Goal: Task Accomplishment & Management: Complete application form

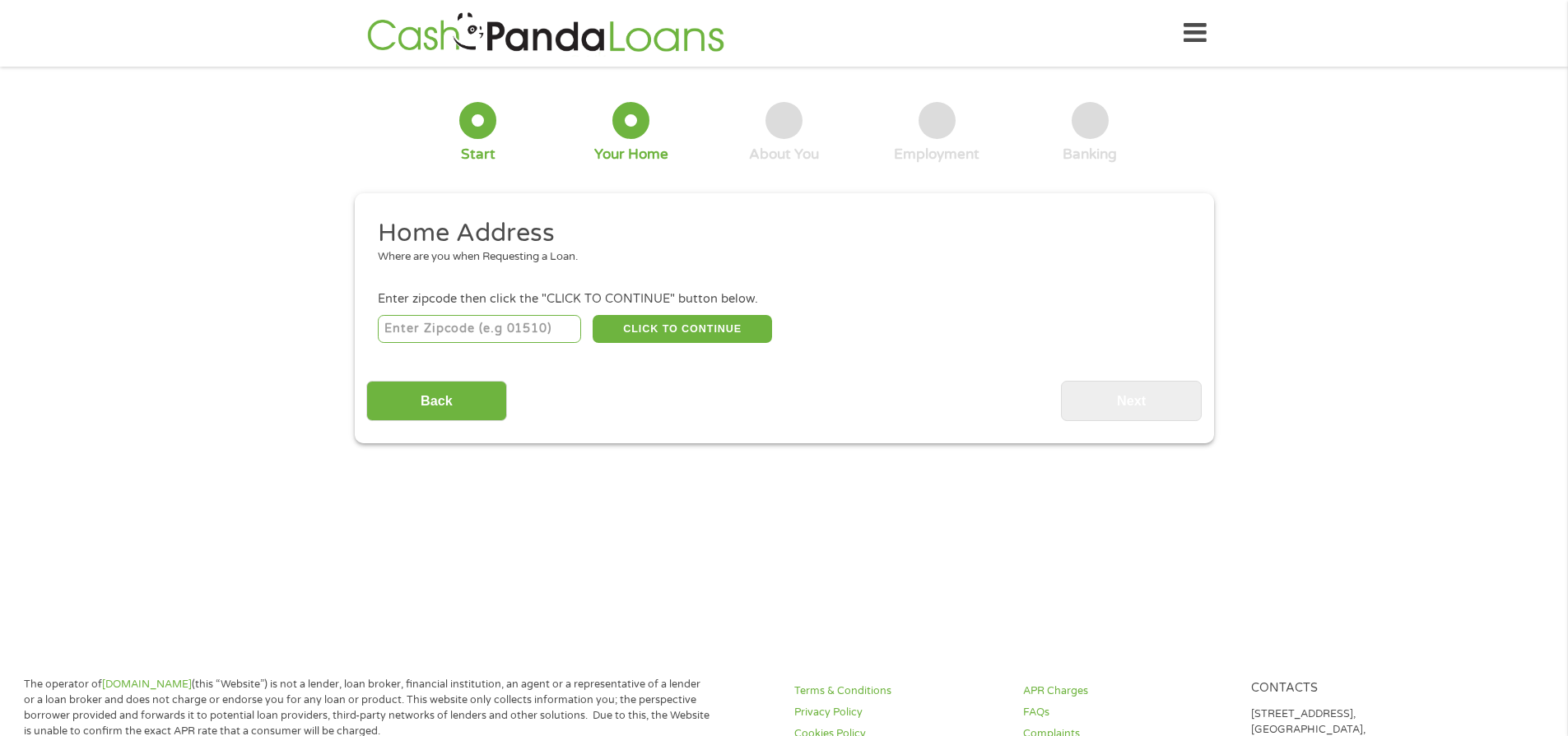
click at [478, 330] on input "number" at bounding box center [479, 329] width 203 height 28
type input "77406"
select select "[US_STATE]"
click at [690, 323] on button "CLICK TO CONTINUE" at bounding box center [682, 329] width 179 height 28
type input "77406"
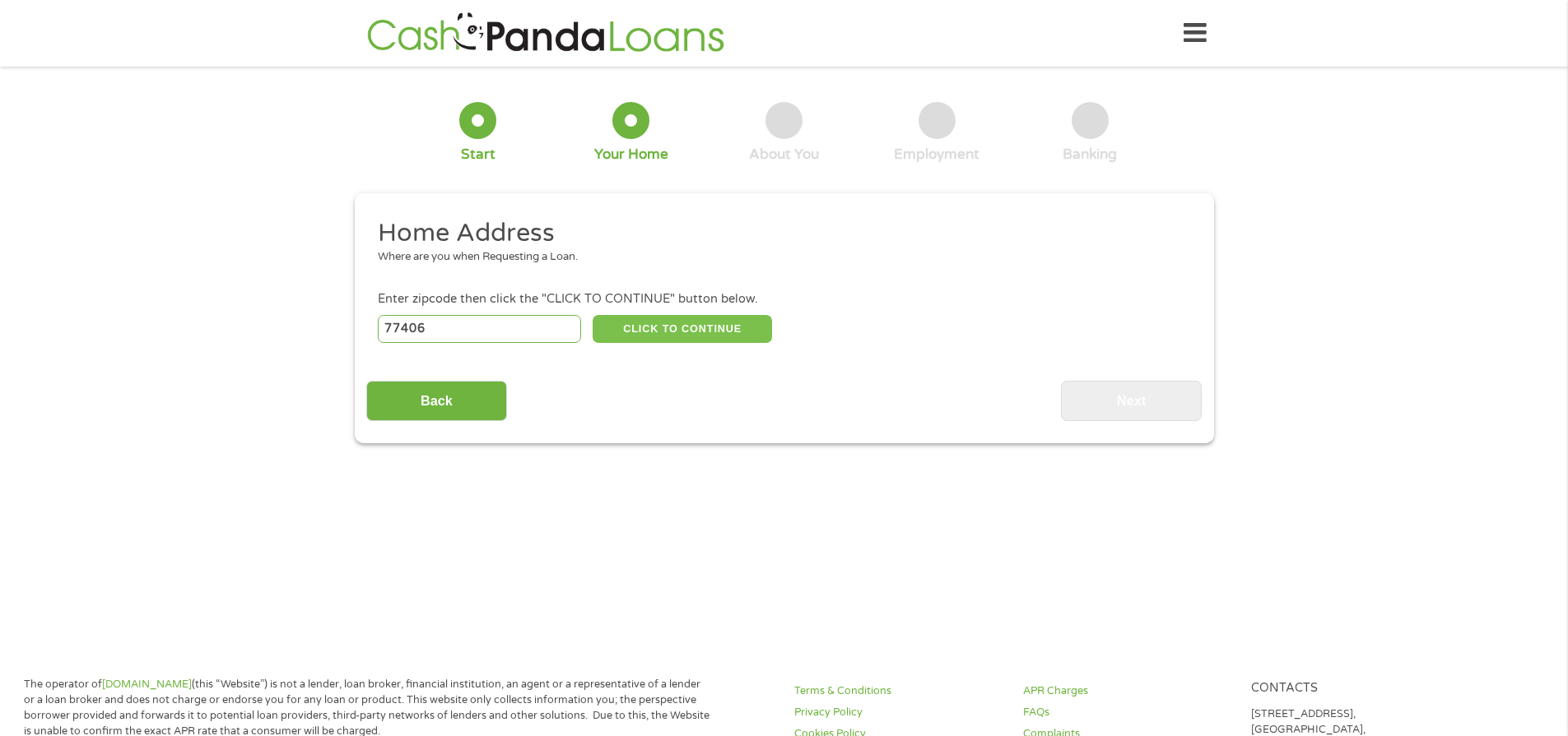
type input "[GEOGRAPHIC_DATA]"
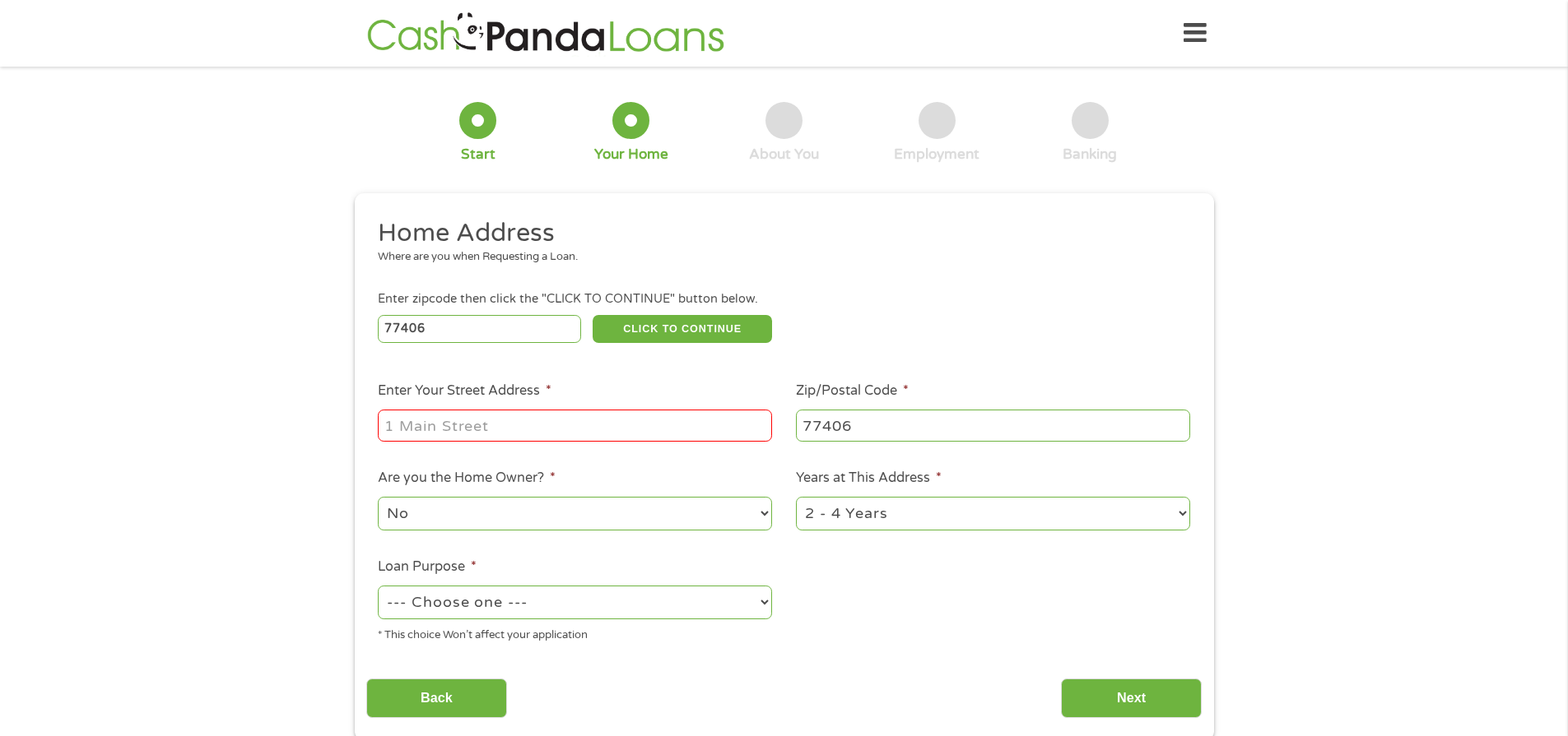
click at [568, 428] on input "Enter Your Street Address *" at bounding box center [575, 425] width 395 height 32
type input "[STREET_ADDRESS][PERSON_NAME]"
click at [764, 510] on select "No Yes" at bounding box center [575, 514] width 395 height 34
select select "yes"
click at [377, 497] on select "No Yes" at bounding box center [575, 514] width 395 height 34
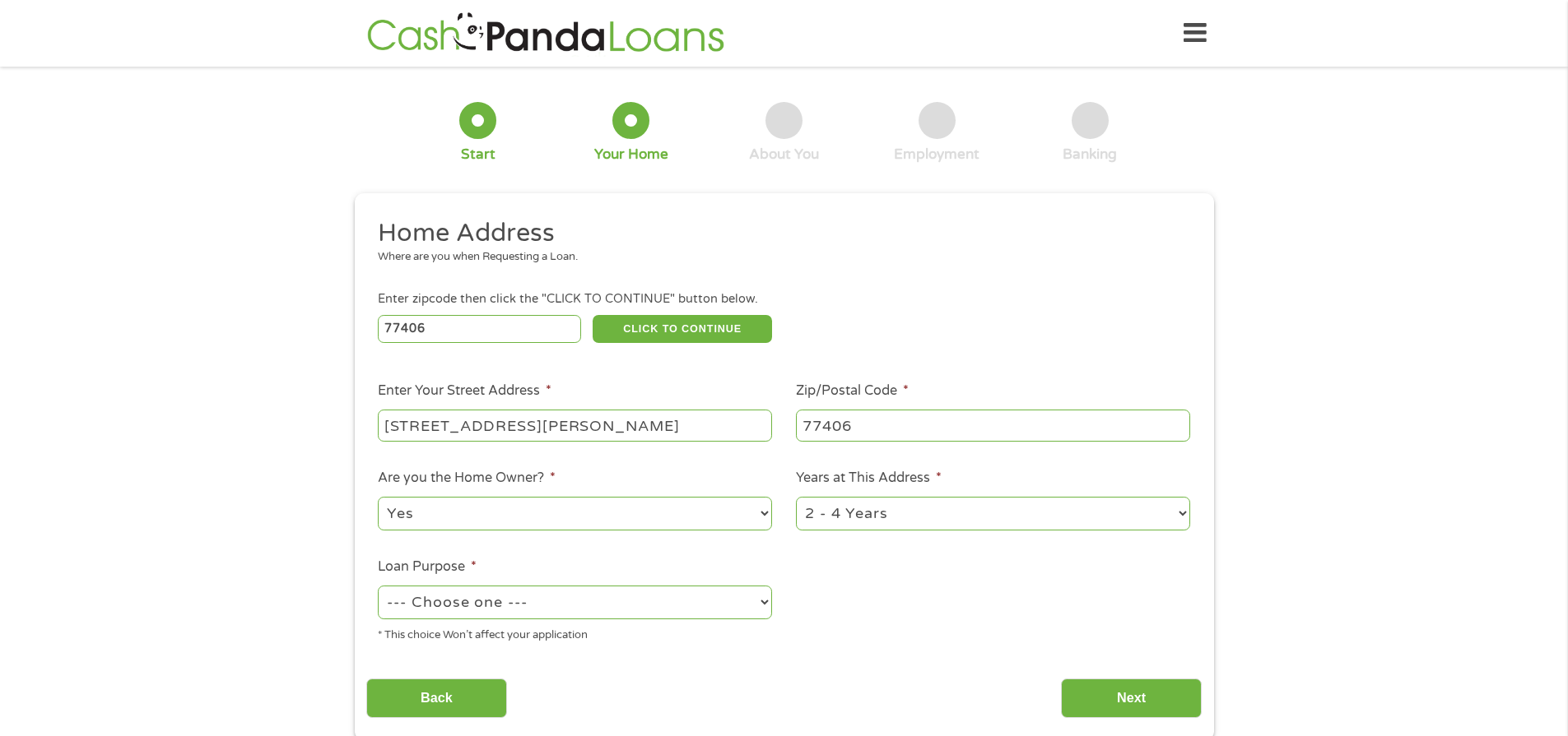
click at [1181, 513] on select "1 Year or less 1 - 2 Years 2 - 4 Years Over 4 Years" at bounding box center [993, 514] width 395 height 34
select select "60months"
click at [796, 497] on select "1 Year or less 1 - 2 Years 2 - 4 Years Over 4 Years" at bounding box center [993, 514] width 395 height 34
click at [764, 603] on select "--- Choose one --- Pay Bills Debt Consolidation Home Improvement Major Purchase…" at bounding box center [575, 603] width 395 height 34
select select "shorttermcash"
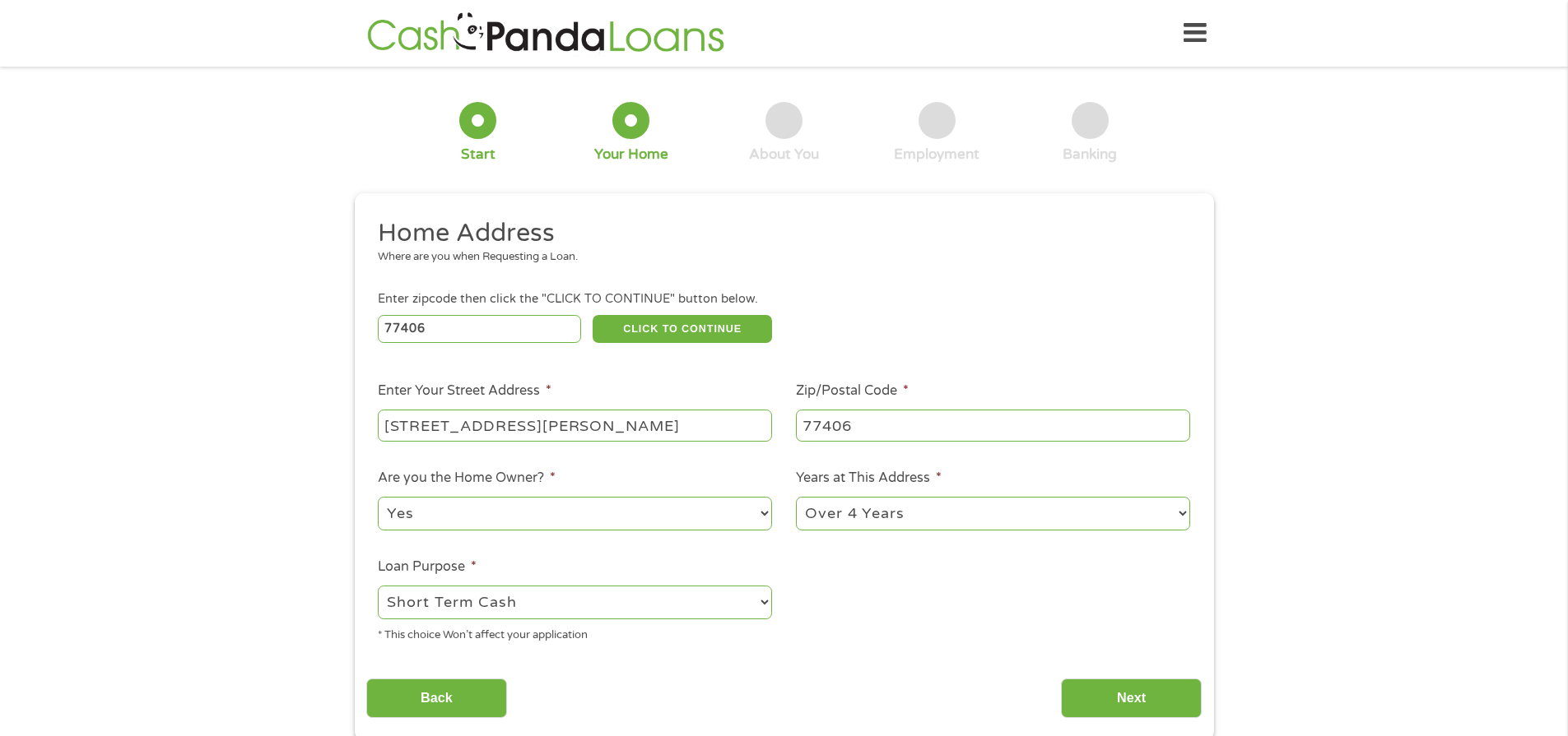
click at [377, 586] on select "--- Choose one --- Pay Bills Debt Consolidation Home Improvement Major Purchase…" at bounding box center [575, 603] width 395 height 34
click at [1128, 695] on input "Next" at bounding box center [1131, 698] width 141 height 40
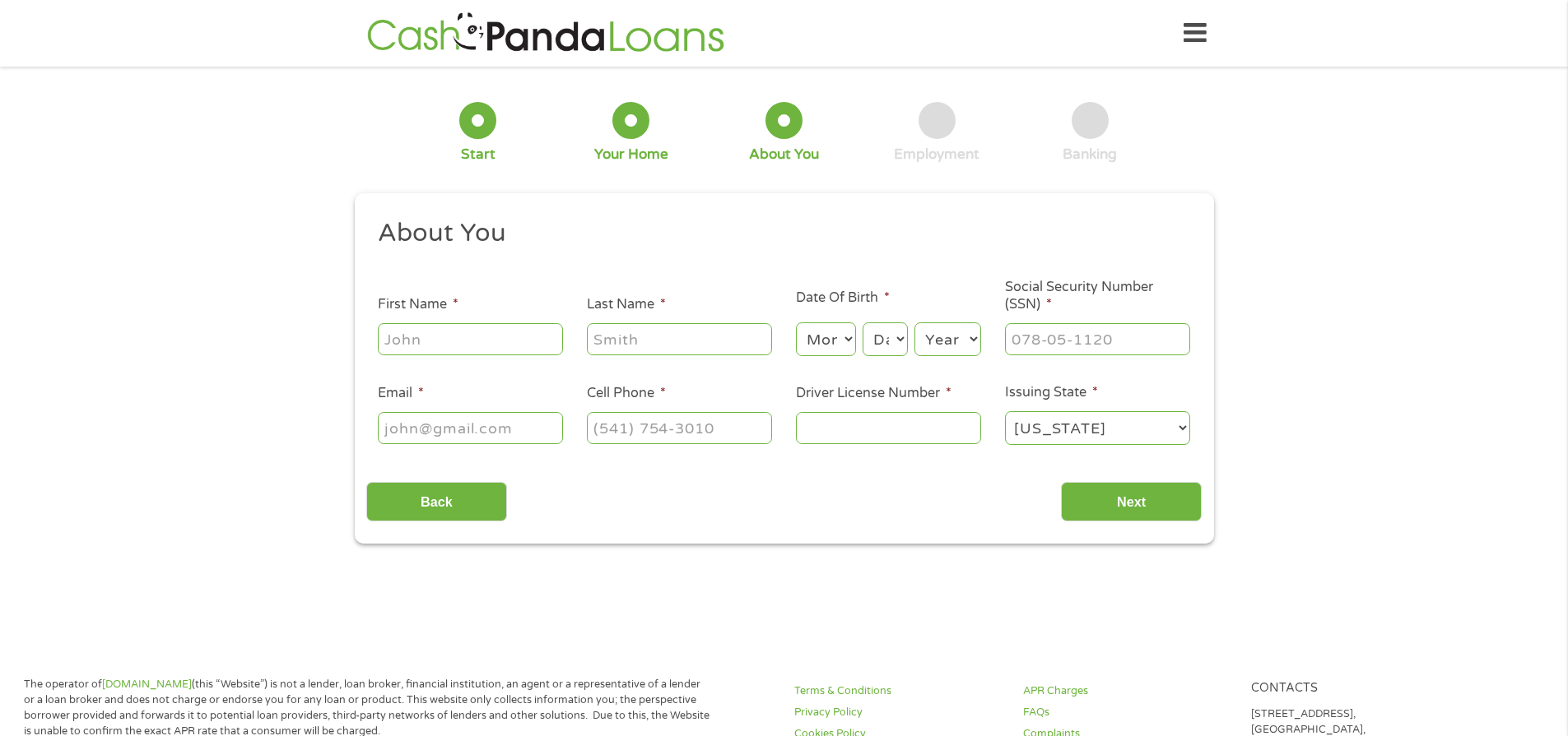
scroll to position [7, 7]
click at [442, 338] on input "First Name *" at bounding box center [470, 339] width 185 height 32
type input "[PERSON_NAME]"
type input "[EMAIL_ADDRESS][DOMAIN_NAME]"
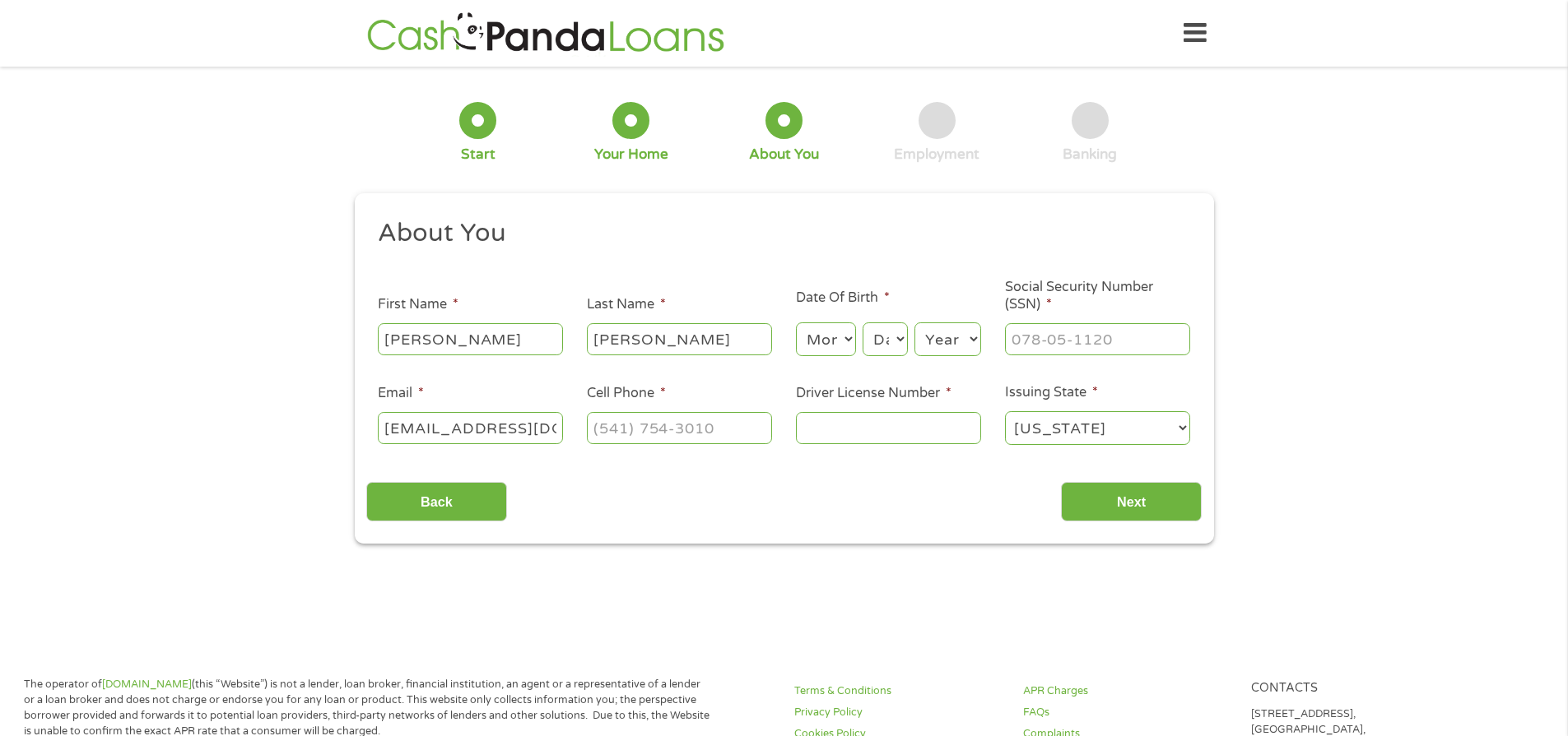
click at [846, 336] on select "Month 1 2 3 4 5 6 7 8 9 10 11 12" at bounding box center [826, 340] width 60 height 34
select select "10"
click at [796, 323] on select "Month 1 2 3 4 5 6 7 8 9 10 11 12" at bounding box center [826, 340] width 60 height 34
click at [900, 335] on select "Day 1 2 3 4 5 6 7 8 9 10 11 12 13 14 15 16 17 18 19 20 21 22 23 24 25 26 27 28 …" at bounding box center [885, 340] width 44 height 34
select select "17"
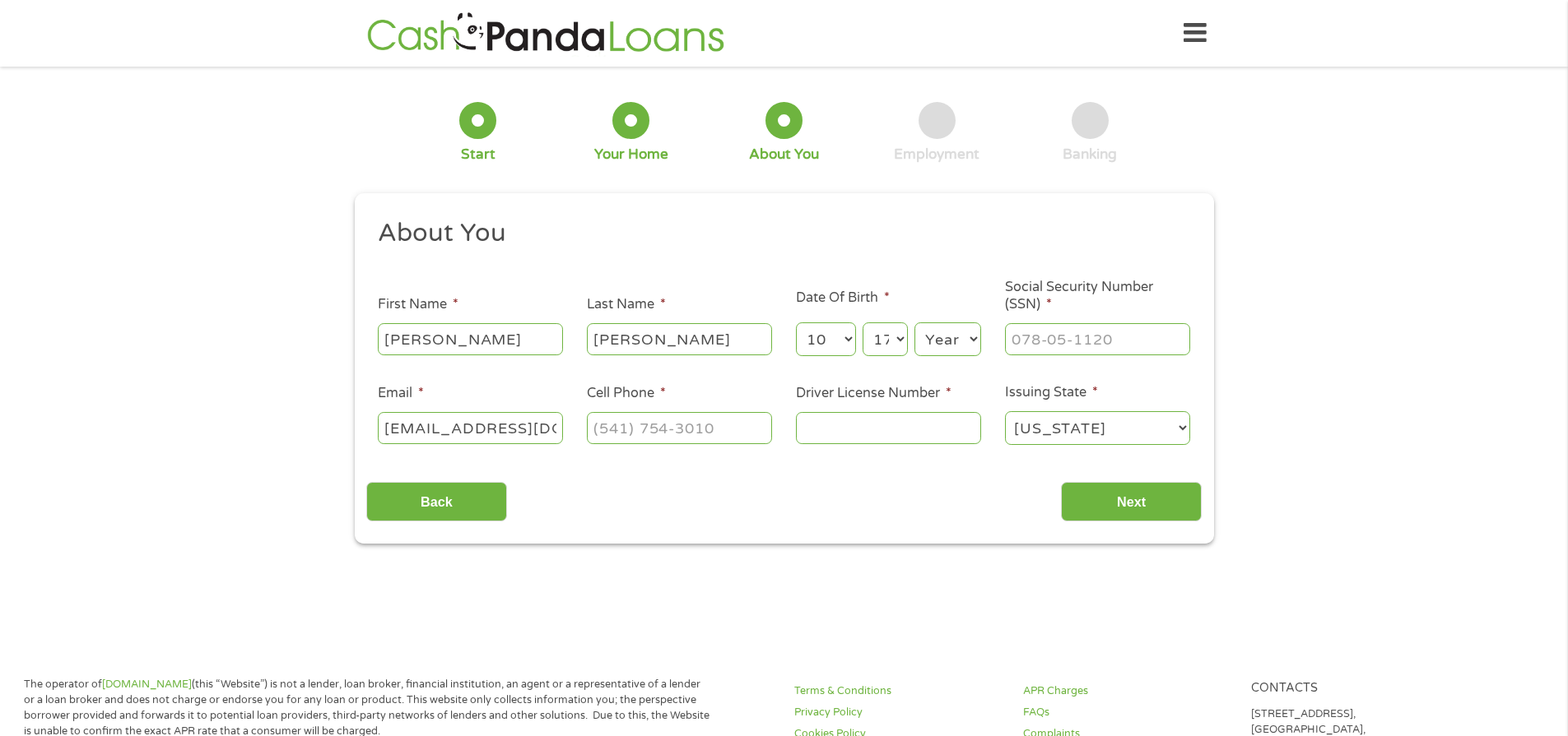
click at [863, 323] on select "Day 1 2 3 4 5 6 7 8 9 10 11 12 13 14 15 16 17 18 19 20 21 22 23 24 25 26 27 28 …" at bounding box center [885, 340] width 44 height 34
click at [973, 338] on select "Year [DATE] 2006 2005 2004 2003 2002 2001 2000 1999 1998 1997 1996 1995 1994 19…" at bounding box center [948, 340] width 67 height 34
select select "1954"
click at [915, 323] on select "Year [DATE] 2006 2005 2004 2003 2002 2001 2000 1999 1998 1997 1996 1995 1994 19…" at bounding box center [948, 340] width 67 height 34
click at [1102, 342] on input "___-__-____" at bounding box center [1097, 339] width 185 height 32
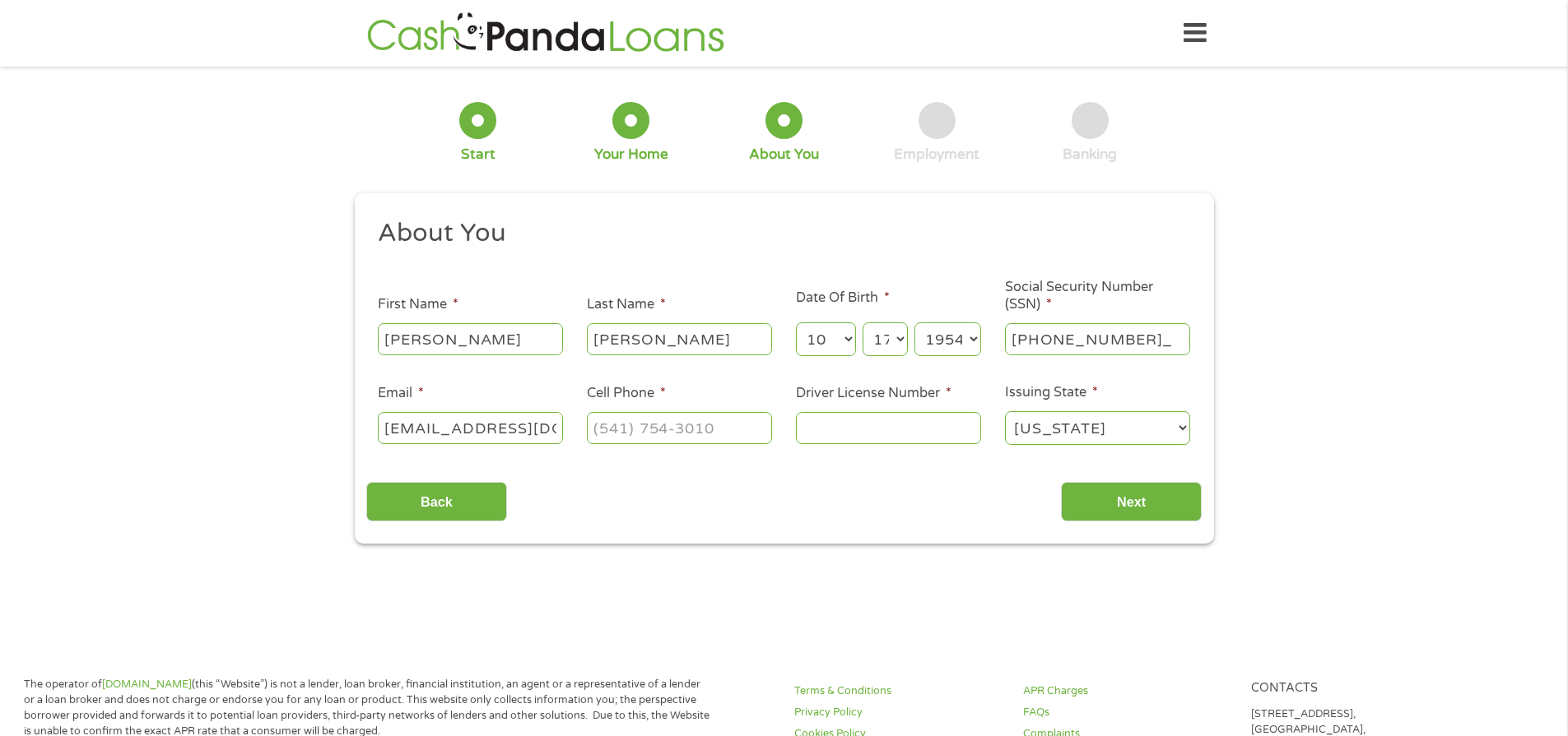
type input "461-96-8963"
click at [730, 424] on input "(___) ___-____" at bounding box center [679, 428] width 185 height 32
type input "[PHONE_NUMBER]"
click at [898, 419] on input "Driver License Number *" at bounding box center [888, 428] width 185 height 32
type input "07934852"
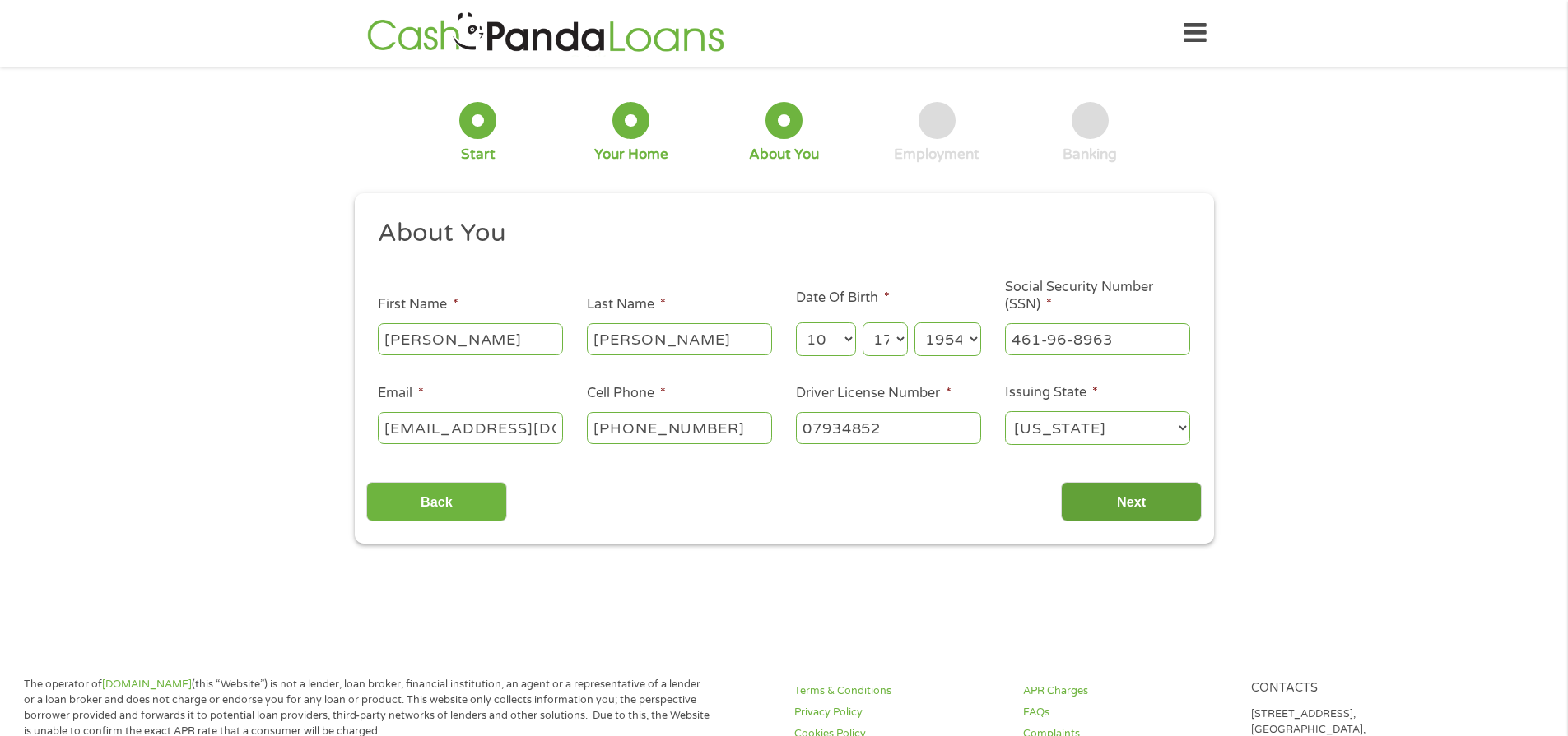
click at [1133, 501] on input "Next" at bounding box center [1131, 502] width 141 height 40
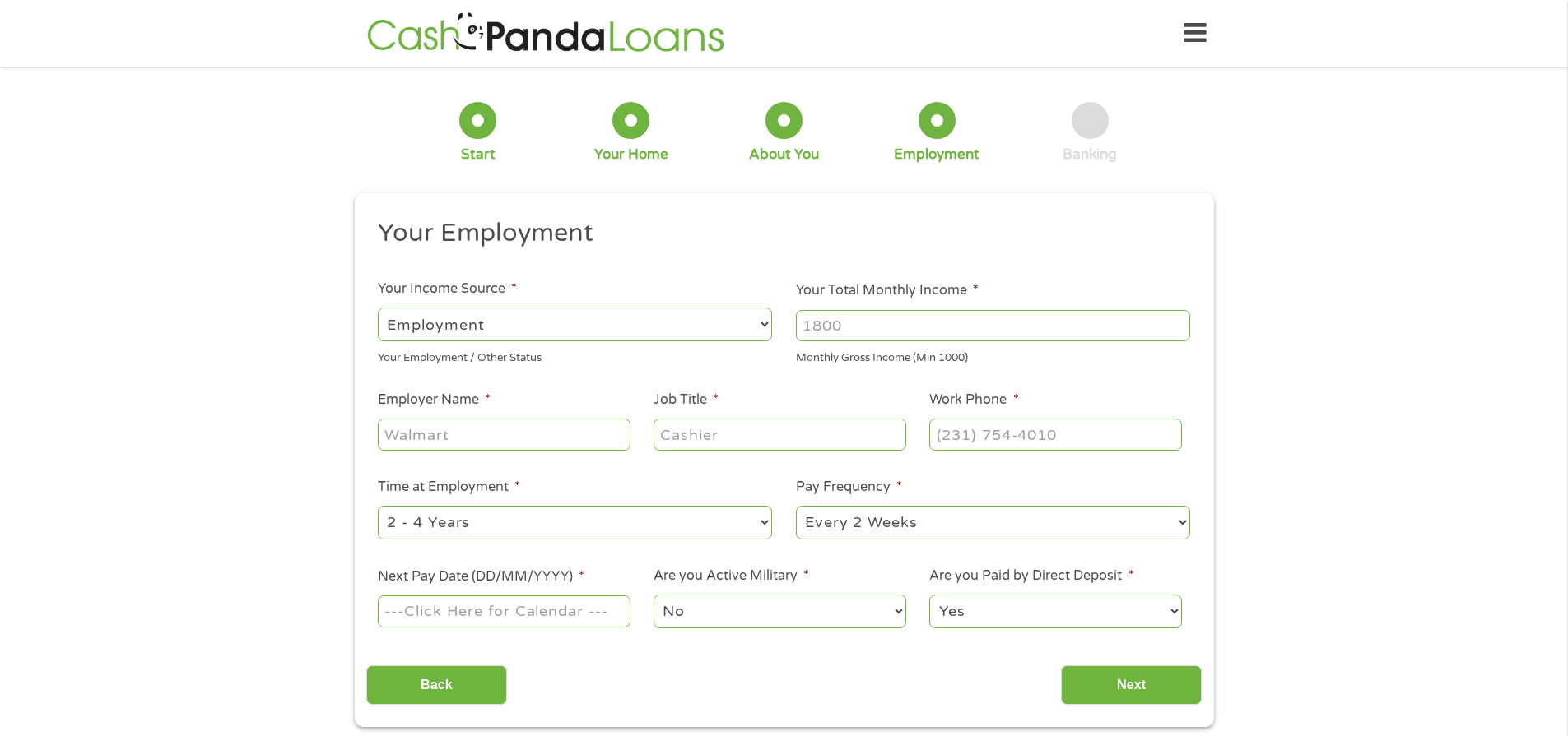
click at [767, 322] on select "--- Choose one --- Employment [DEMOGRAPHIC_DATA] Benefits" at bounding box center [575, 324] width 395 height 34
select select "benefits"
click at [377, 307] on select "--- Choose one --- Employment [DEMOGRAPHIC_DATA] Benefits" at bounding box center [575, 324] width 395 height 34
type input "Other"
type input "[PHONE_NUMBER]"
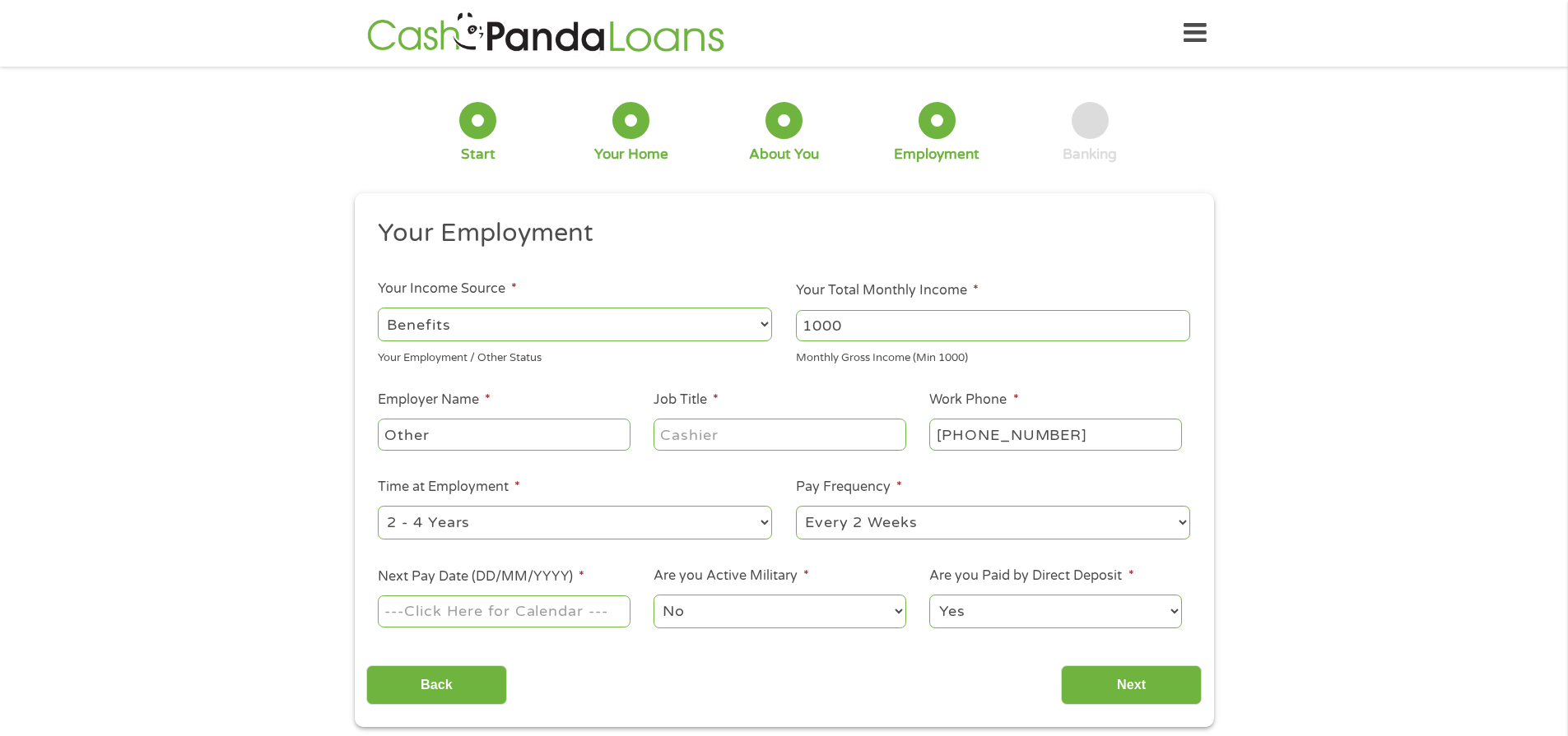
click at [1179, 320] on input "1000" at bounding box center [993, 325] width 395 height 32
drag, startPoint x: 892, startPoint y: 328, endPoint x: 842, endPoint y: 314, distance: 51.9
click at [842, 314] on input "1000" at bounding box center [993, 325] width 395 height 32
drag, startPoint x: 851, startPoint y: 317, endPoint x: 751, endPoint y: 299, distance: 101.6
click at [751, 299] on ul "Your Employment Your Income Source * --- Choose one --- Employment [DEMOGRAPHIC…" at bounding box center [784, 429] width 835 height 426
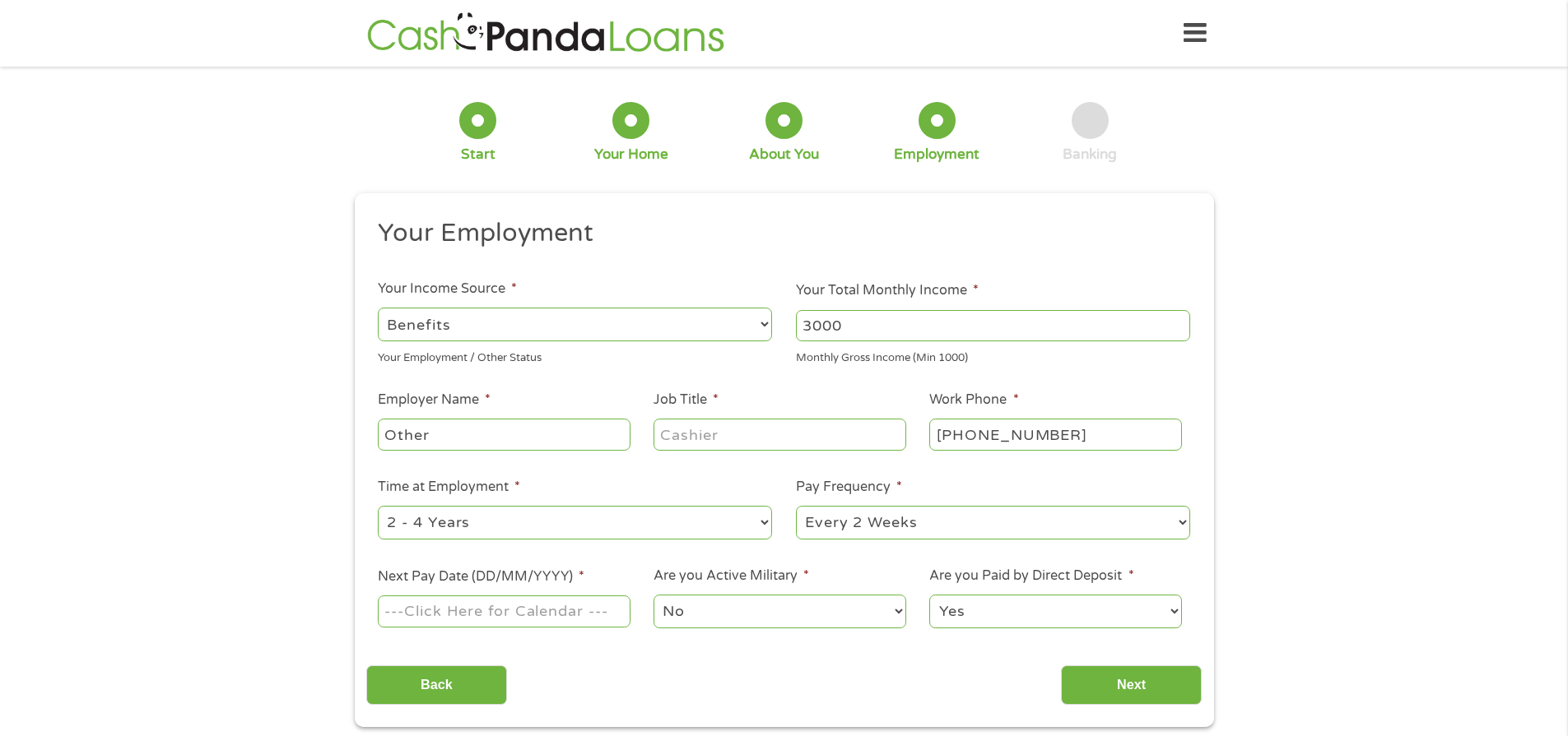
type input "3000"
click at [488, 429] on input "Other" at bounding box center [503, 435] width 252 height 32
type input "Othersocial security"
click at [770, 433] on input "Job Title *" at bounding box center [779, 435] width 252 height 32
type input "none"
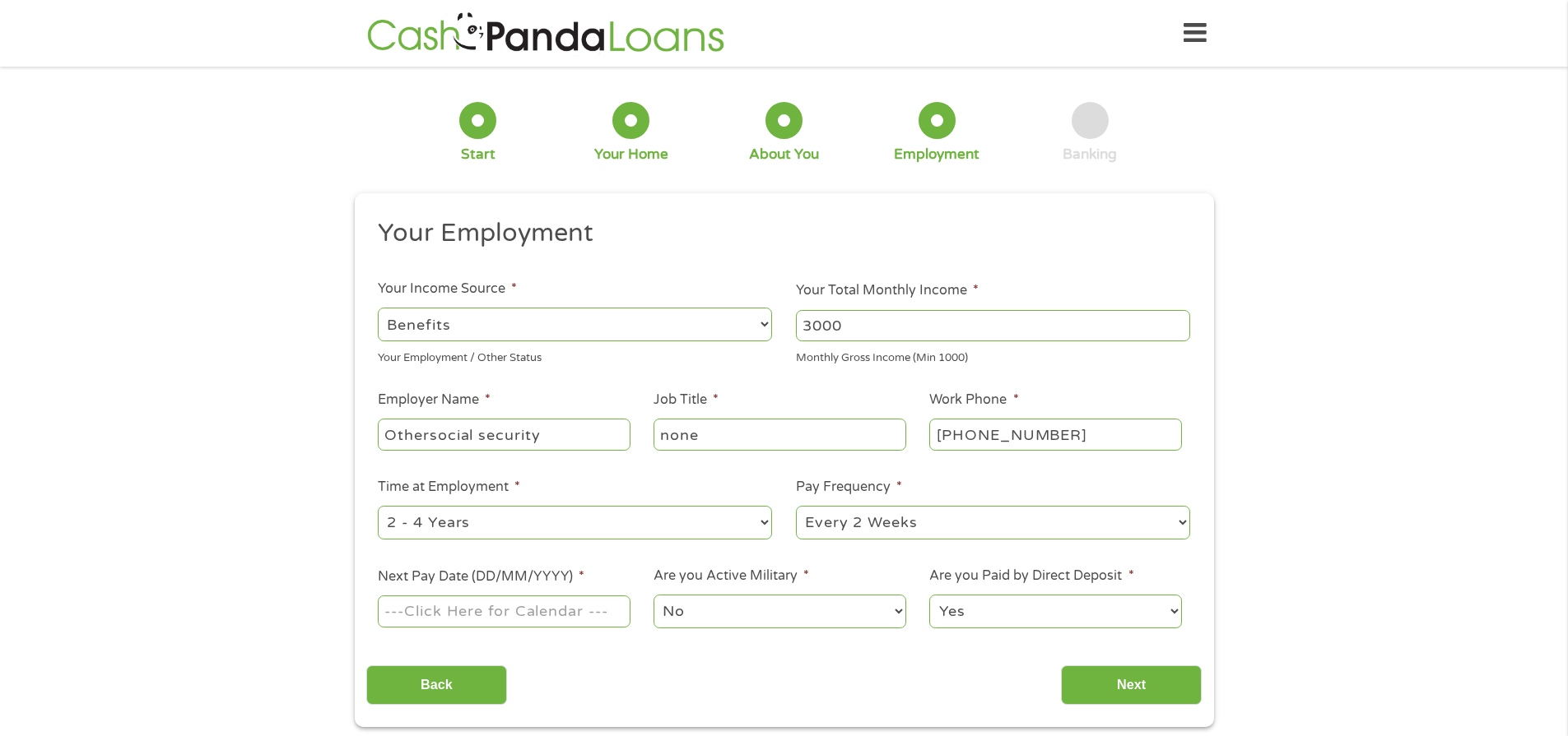
click at [1185, 518] on select "--- Choose one --- Every 2 Weeks Every Week Monthly Semi-Monthly" at bounding box center [993, 523] width 395 height 34
select select "monthly"
click at [796, 506] on select "--- Choose one --- Every 2 Weeks Every Week Monthly Semi-Monthly" at bounding box center [993, 523] width 395 height 34
click at [764, 523] on select "--- Choose one --- 1 Year or less 1 - 2 Years 2 - 4 Years Over 4 Years" at bounding box center [575, 523] width 395 height 34
select select "60months"
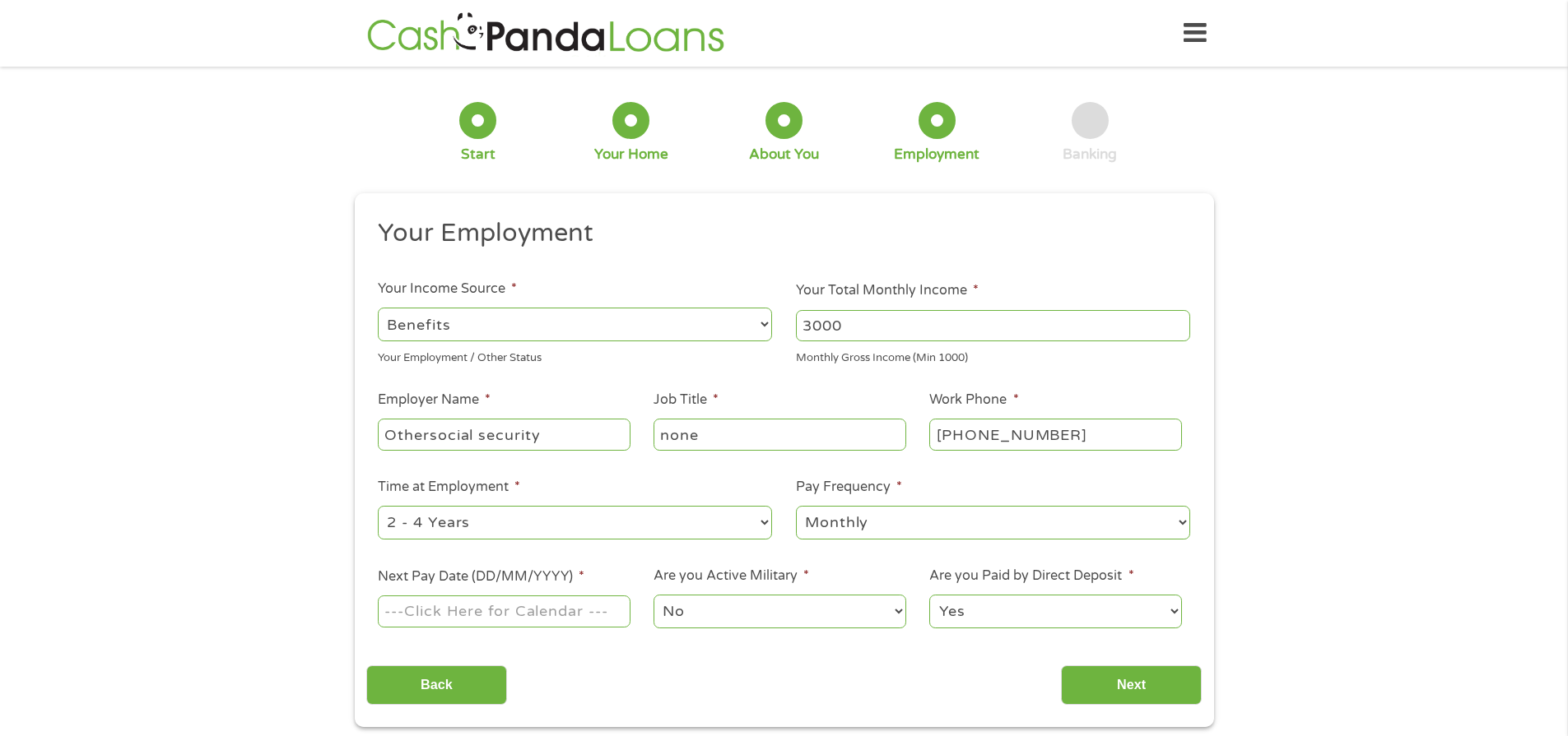
click at [377, 506] on select "--- Choose one --- 1 Year or less 1 - 2 Years 2 - 4 Years Over 4 Years" at bounding box center [575, 523] width 395 height 34
click at [607, 605] on input "Next Pay Date (DD/MM/YYYY) *" at bounding box center [503, 611] width 252 height 32
click at [542, 599] on input "Next Pay Date (DD/MM/YYYY) *" at bounding box center [503, 611] width 252 height 32
click at [518, 576] on label "Next Pay Date (DD/MM/YYYY) *" at bounding box center [481, 577] width 207 height 17
click at [518, 596] on input "Next Pay Date (DD/MM/YYYY) *" at bounding box center [503, 611] width 252 height 32
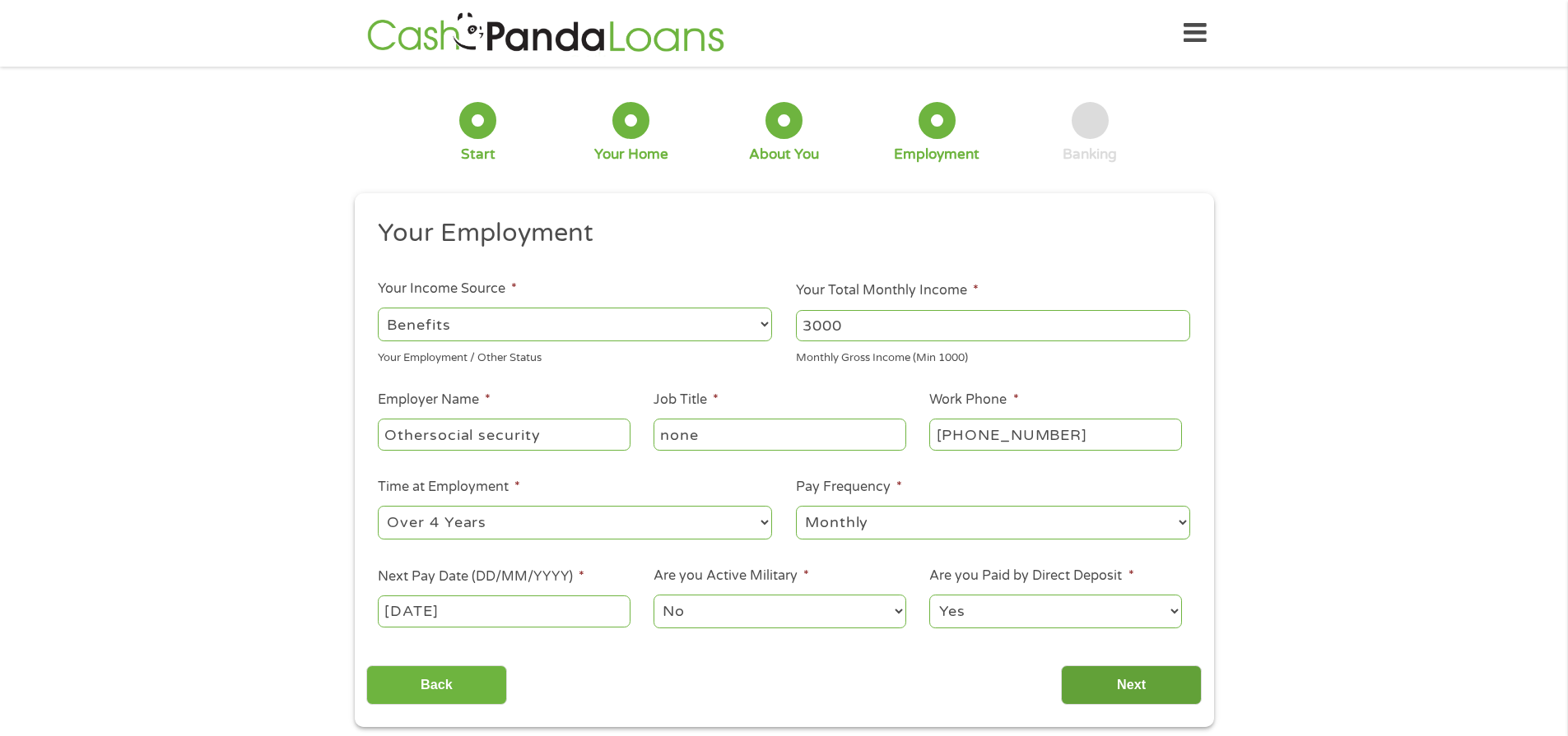
type input "[DATE]"
click at [1126, 679] on input "Next" at bounding box center [1131, 686] width 141 height 40
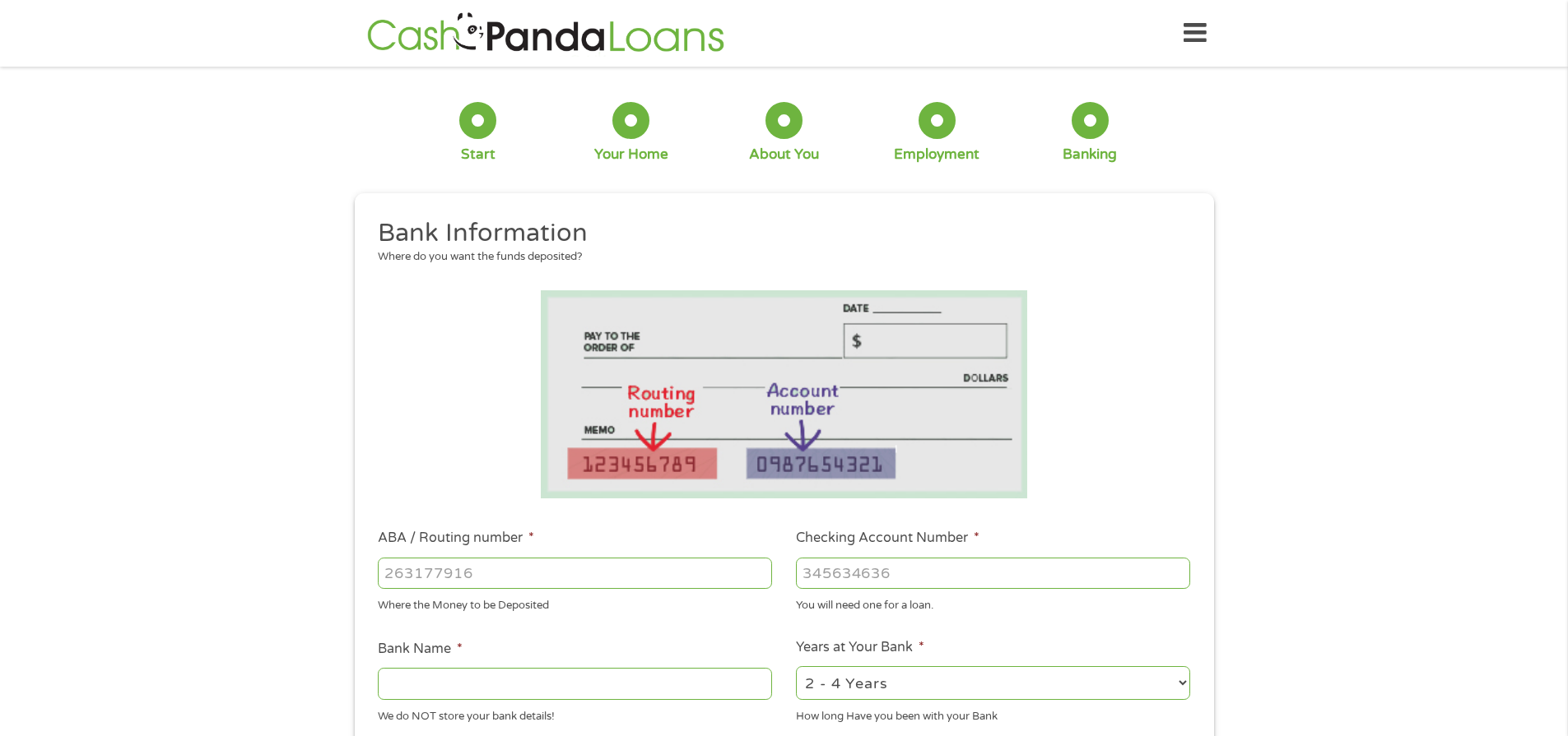
click at [481, 570] on input "ABA / Routing number *" at bounding box center [575, 573] width 395 height 32
type input "111900659"
type input "[PERSON_NAME] FARGO BANK"
type input "111900659"
click at [947, 567] on input "Checking Account Number *" at bounding box center [993, 573] width 395 height 32
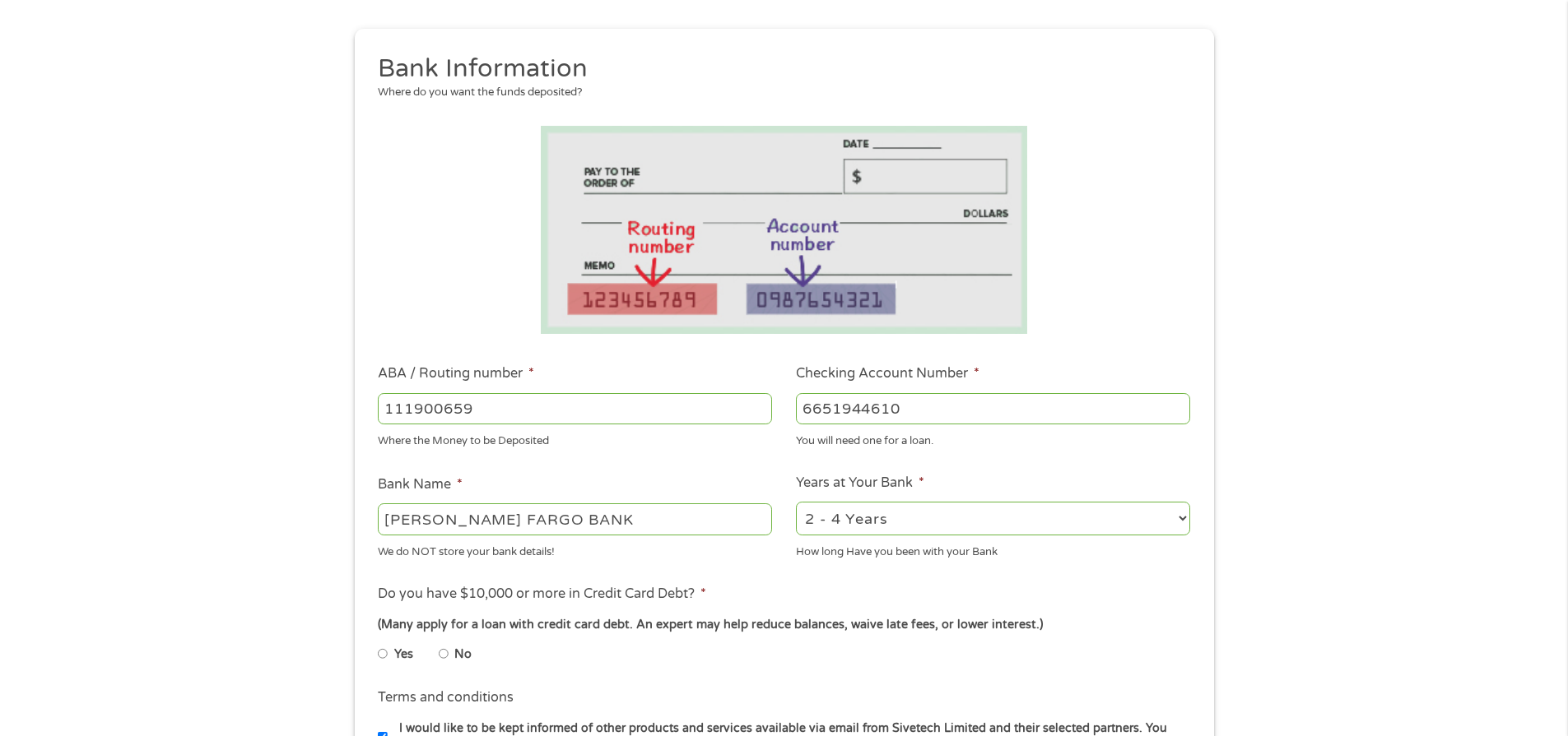
scroll to position [247, 0]
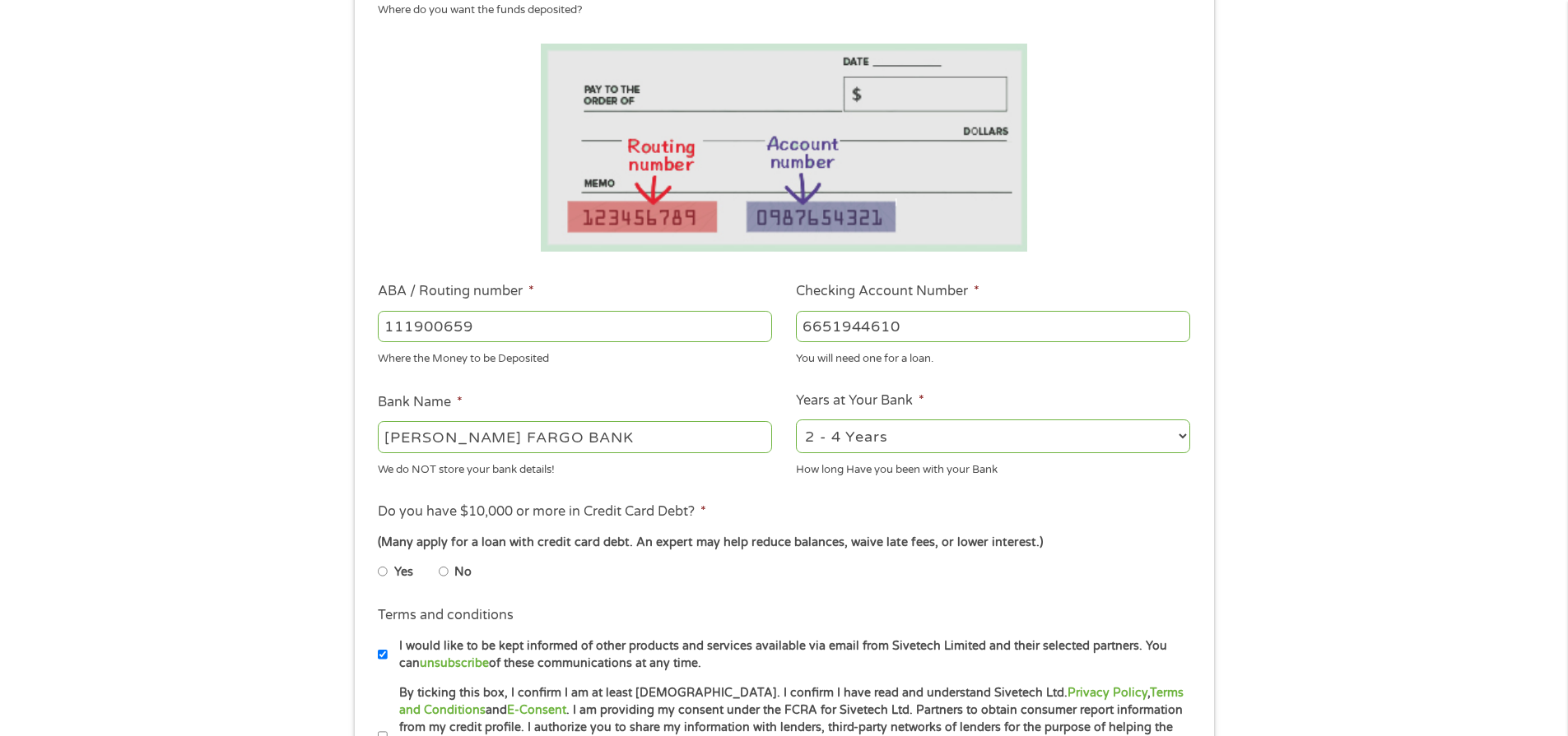
type input "6651944610"
click at [440, 576] on input "No" at bounding box center [444, 571] width 10 height 26
radio input "true"
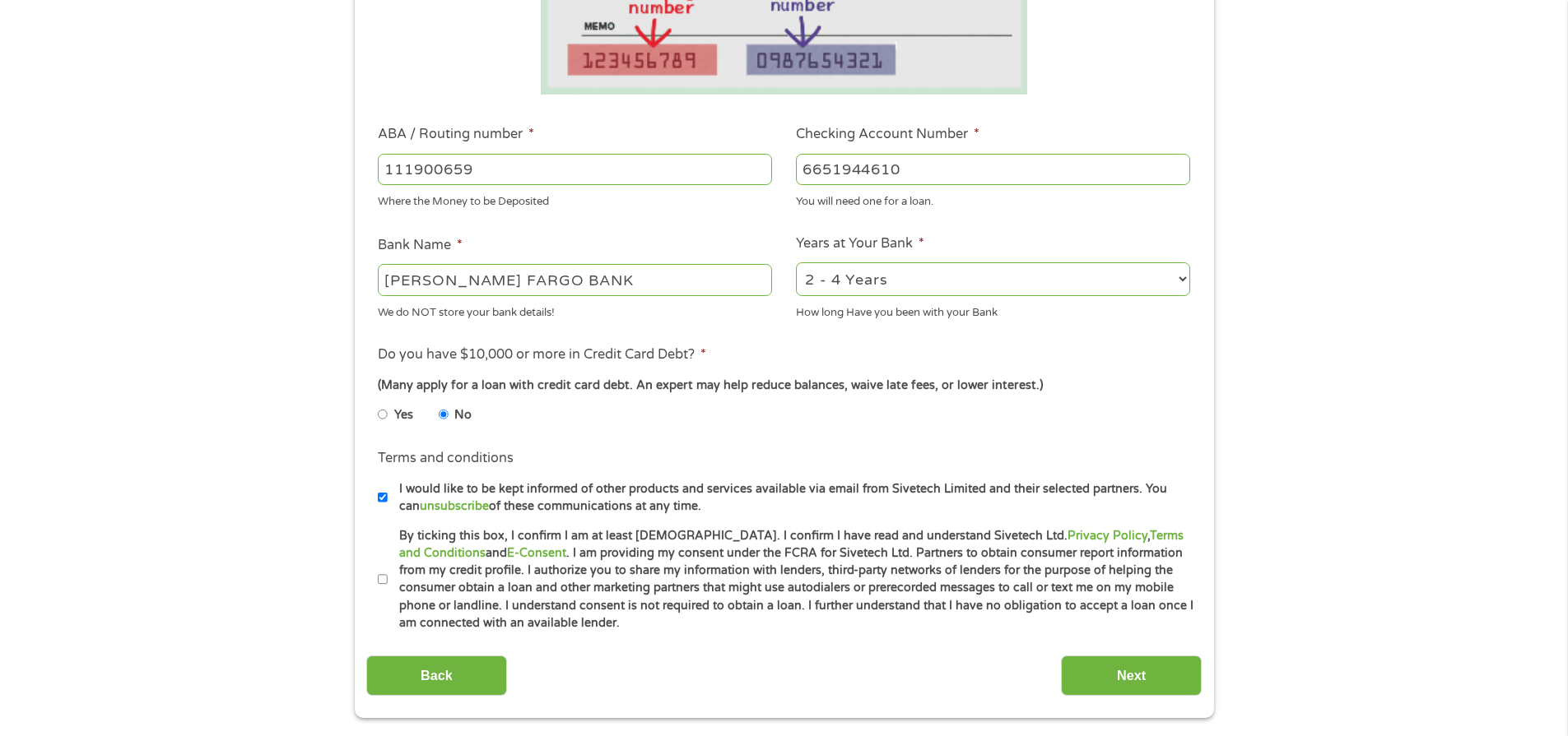
scroll to position [412, 0]
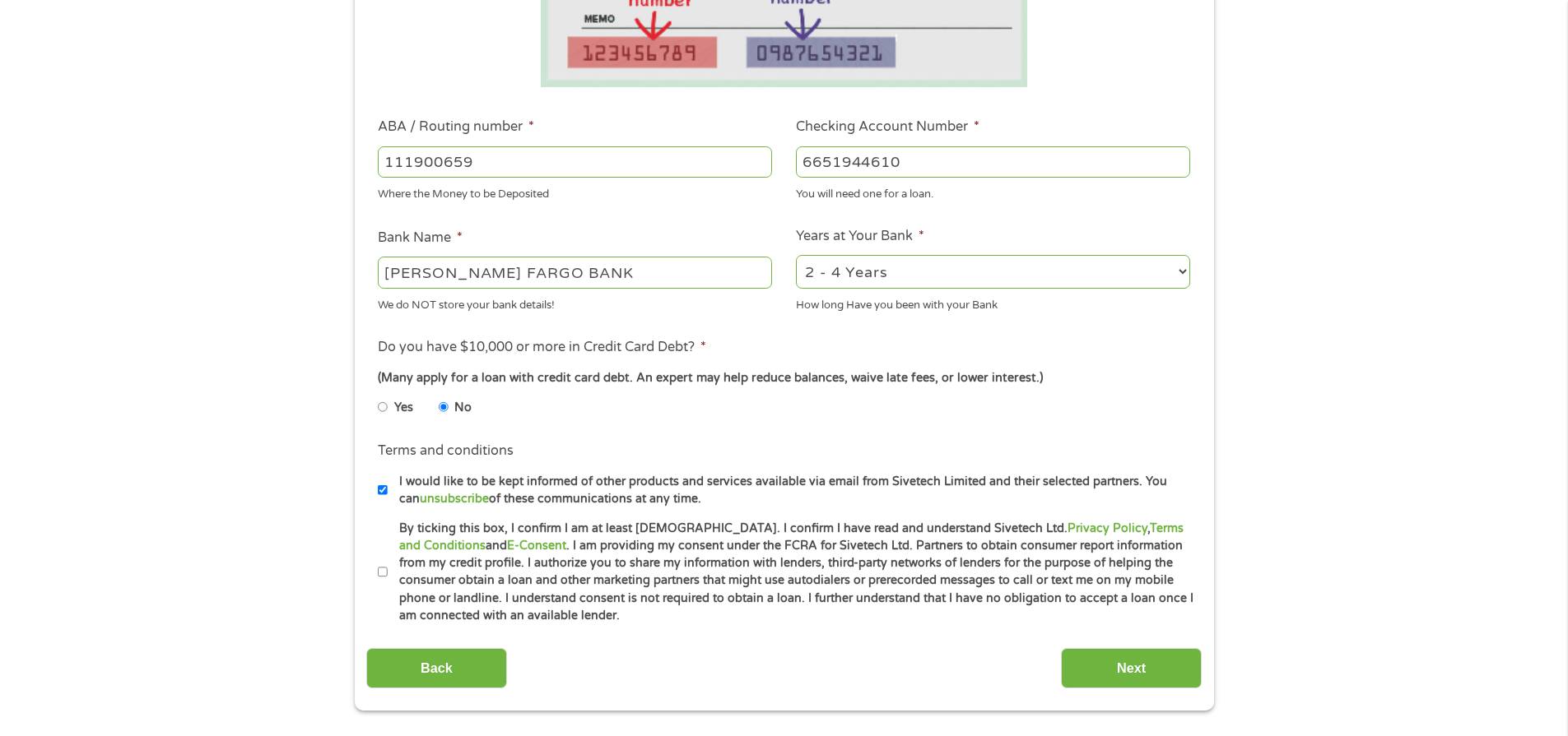
click at [381, 572] on input "By ticking this box, I confirm I am at least [DEMOGRAPHIC_DATA]. I confirm I ha…" at bounding box center [383, 572] width 10 height 26
checkbox input "true"
click at [1161, 668] on input "Next" at bounding box center [1131, 668] width 141 height 40
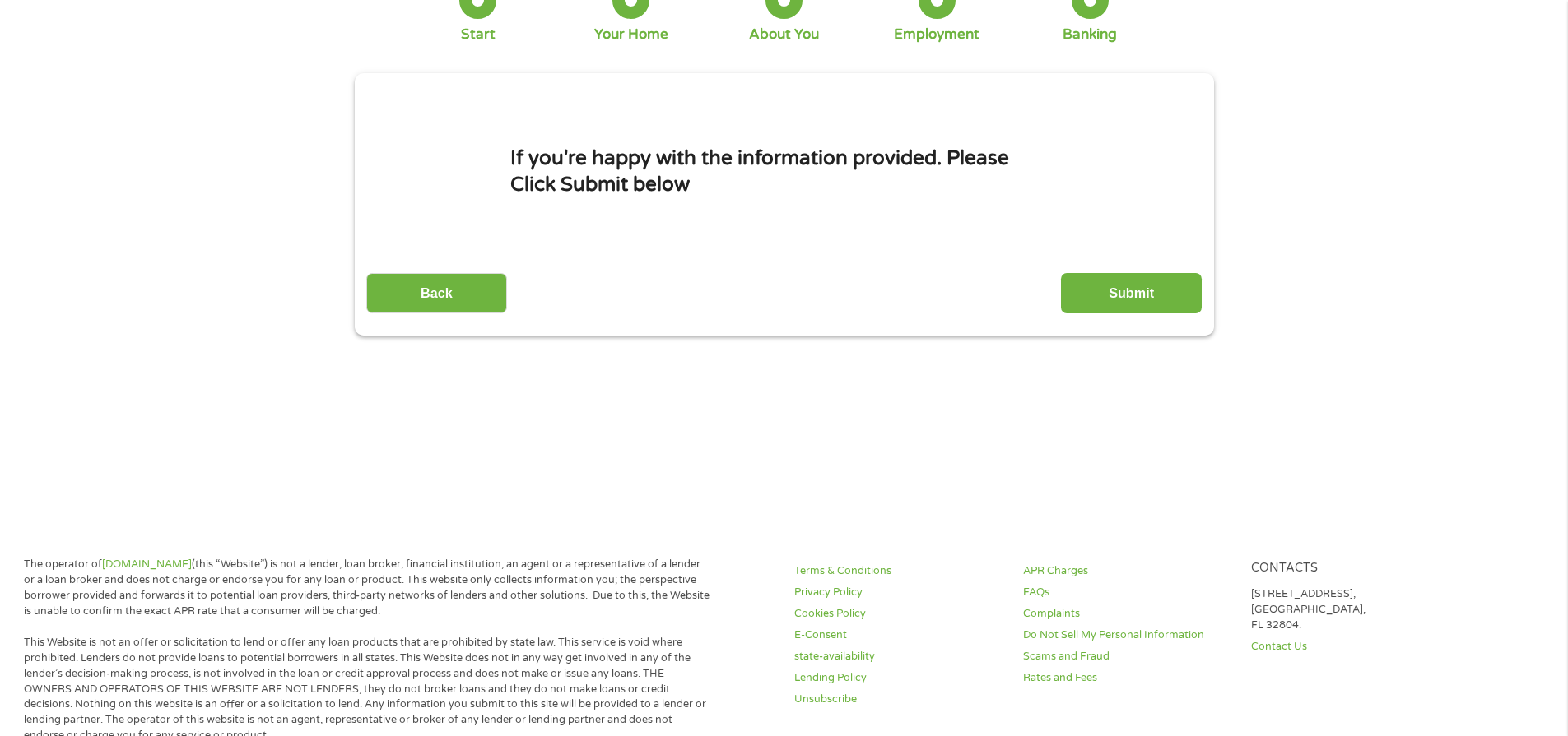
scroll to position [0, 0]
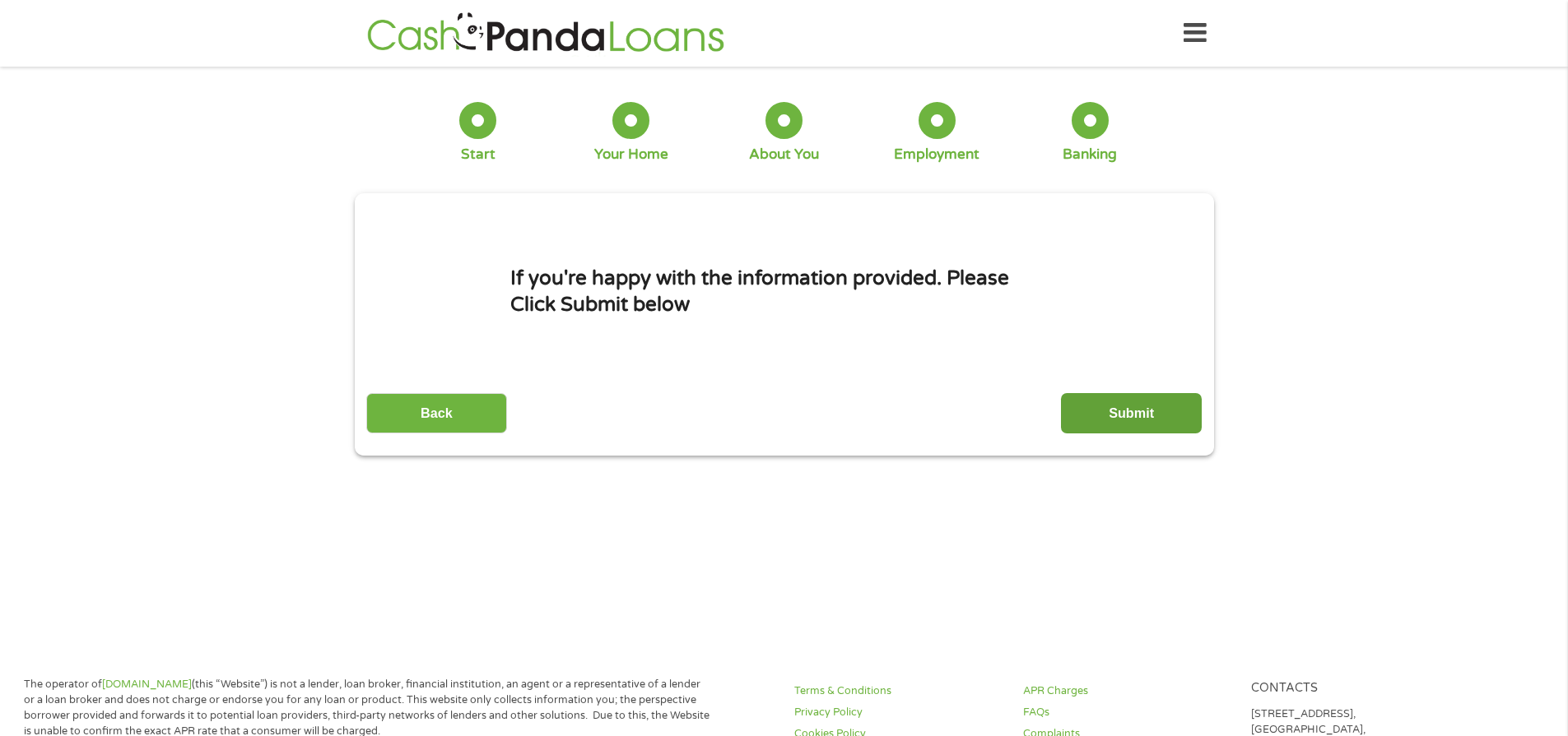
click at [1100, 408] on input "Submit" at bounding box center [1131, 413] width 141 height 40
